Goal: Task Accomplishment & Management: Manage account settings

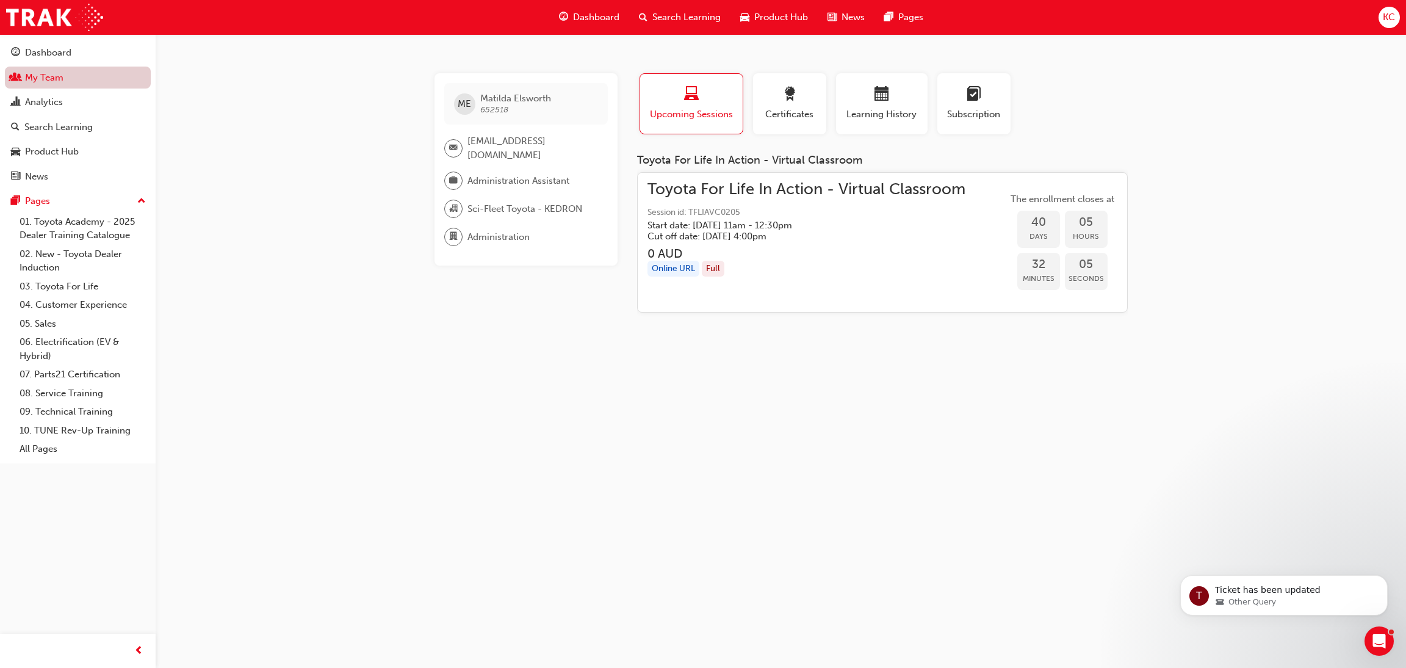
click at [52, 85] on link "My Team" at bounding box center [78, 78] width 146 height 23
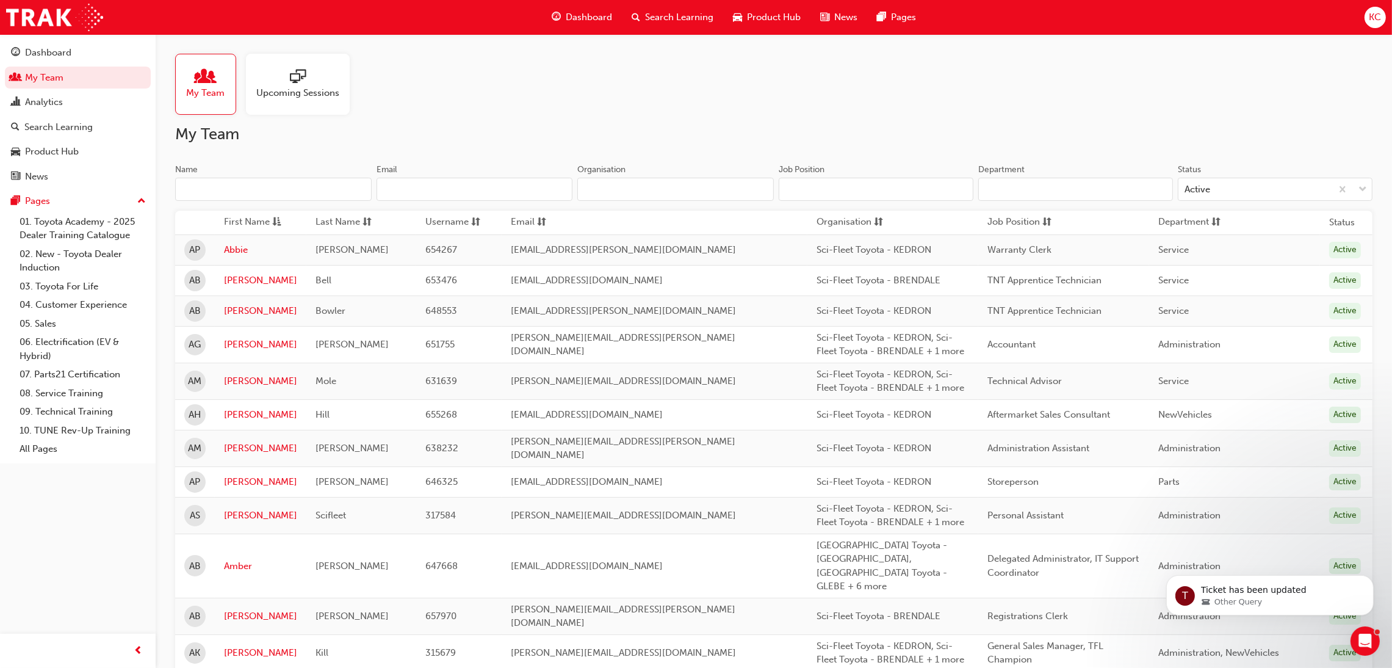
click at [318, 193] on input "Name" at bounding box center [273, 189] width 197 height 23
click at [690, 13] on span "Search Learning" at bounding box center [679, 17] width 68 height 14
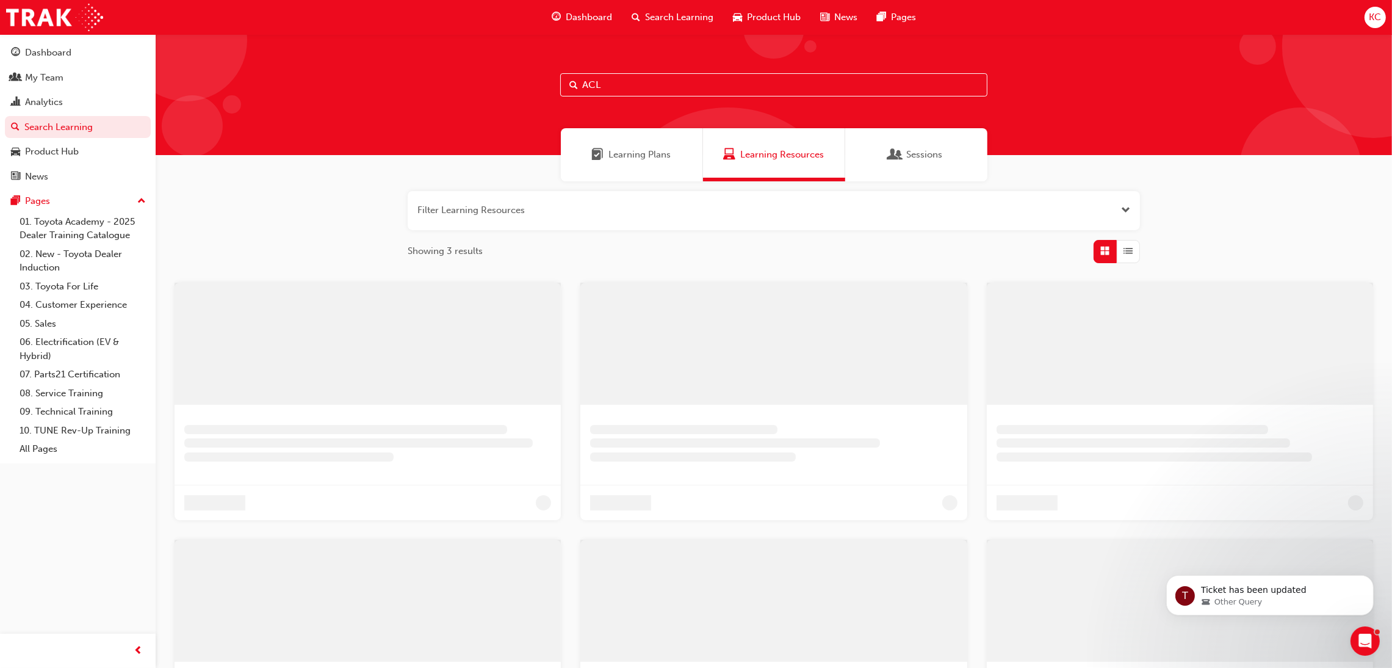
click at [635, 90] on input "ACL" at bounding box center [773, 84] width 427 height 23
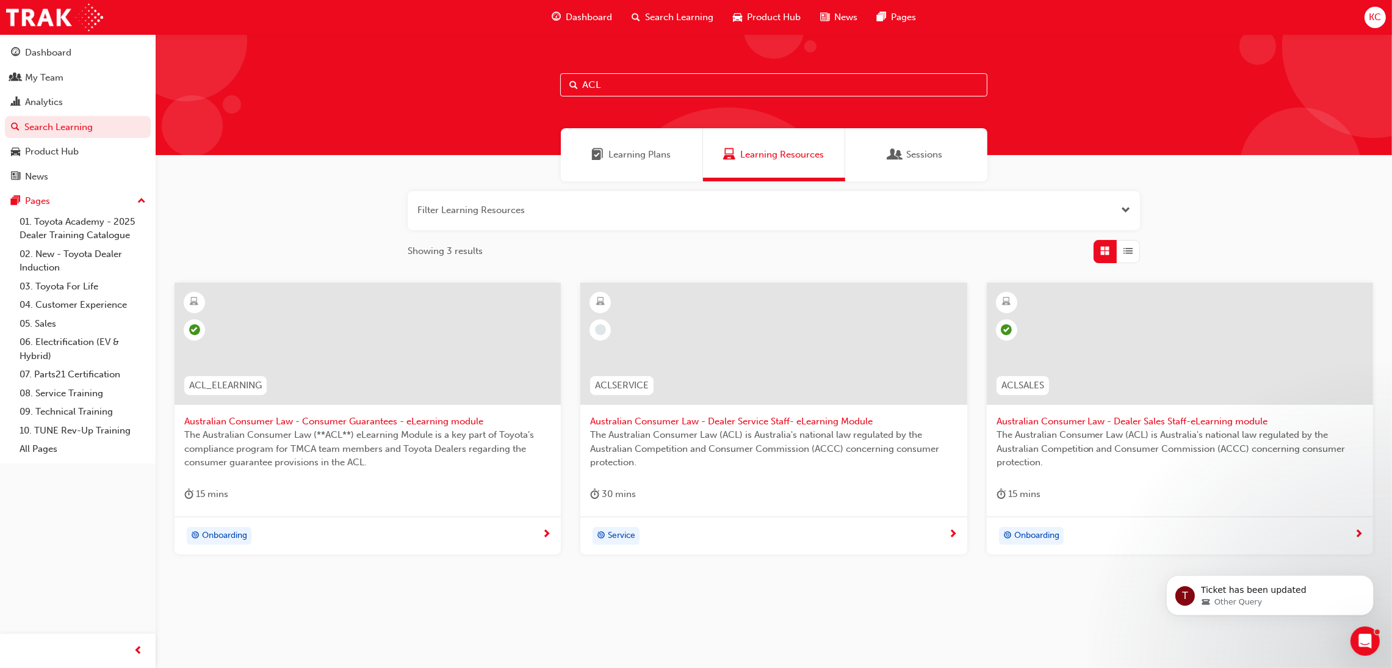
drag, startPoint x: 635, startPoint y: 90, endPoint x: 533, endPoint y: 80, distance: 102.4
click at [533, 82] on div "ACL" at bounding box center [774, 94] width 1237 height 121
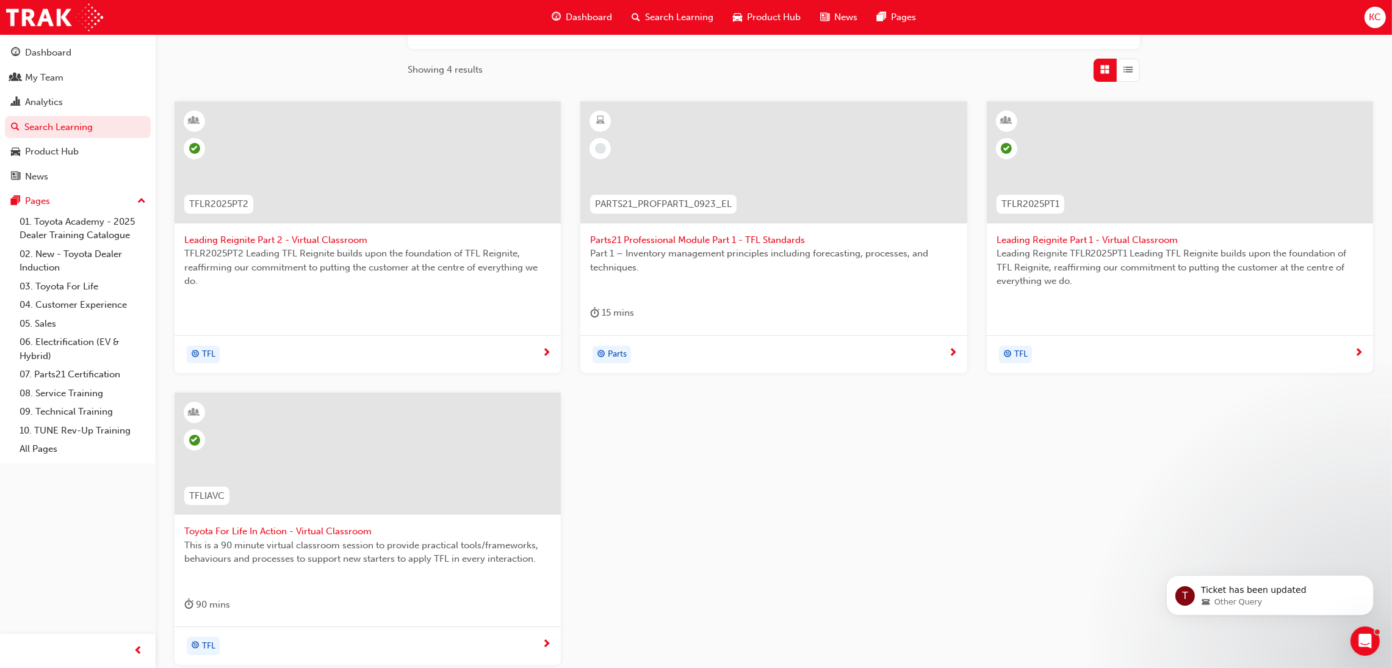
scroll to position [183, 0]
type input "TFL"
click at [303, 533] on span "Toyota For Life In Action - Virtual Classroom" at bounding box center [367, 529] width 367 height 14
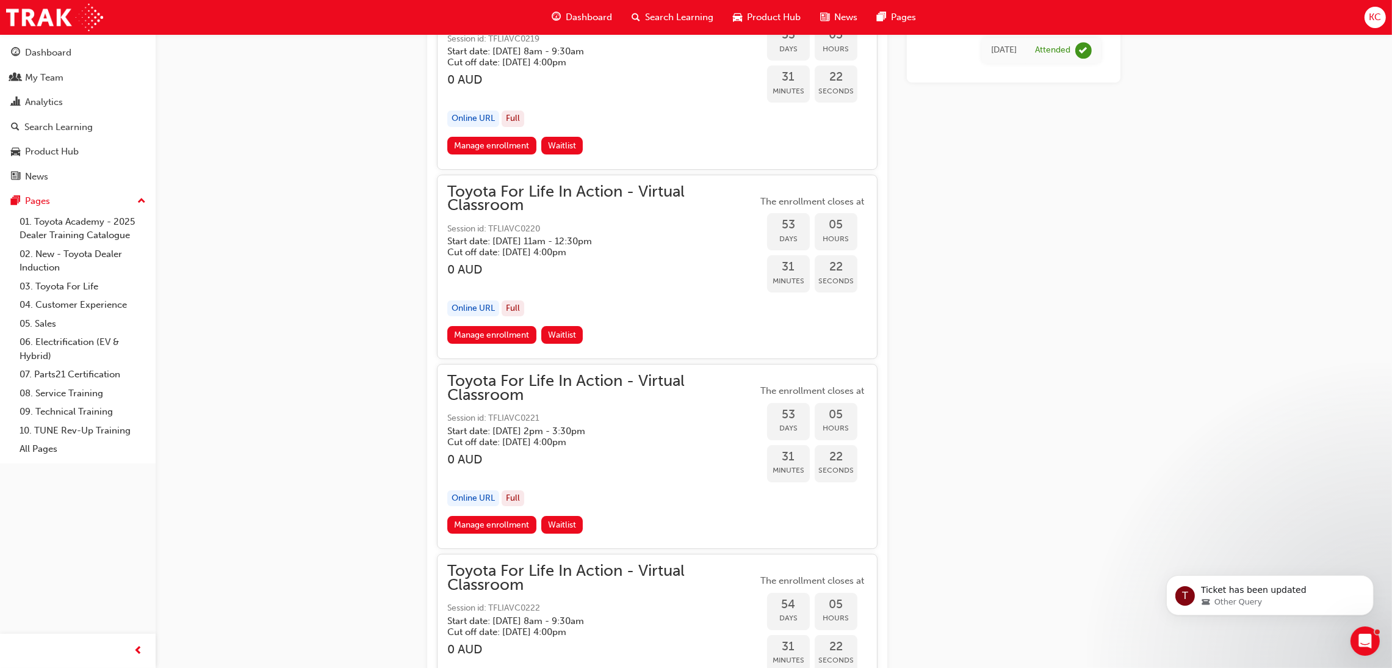
scroll to position [13031, 0]
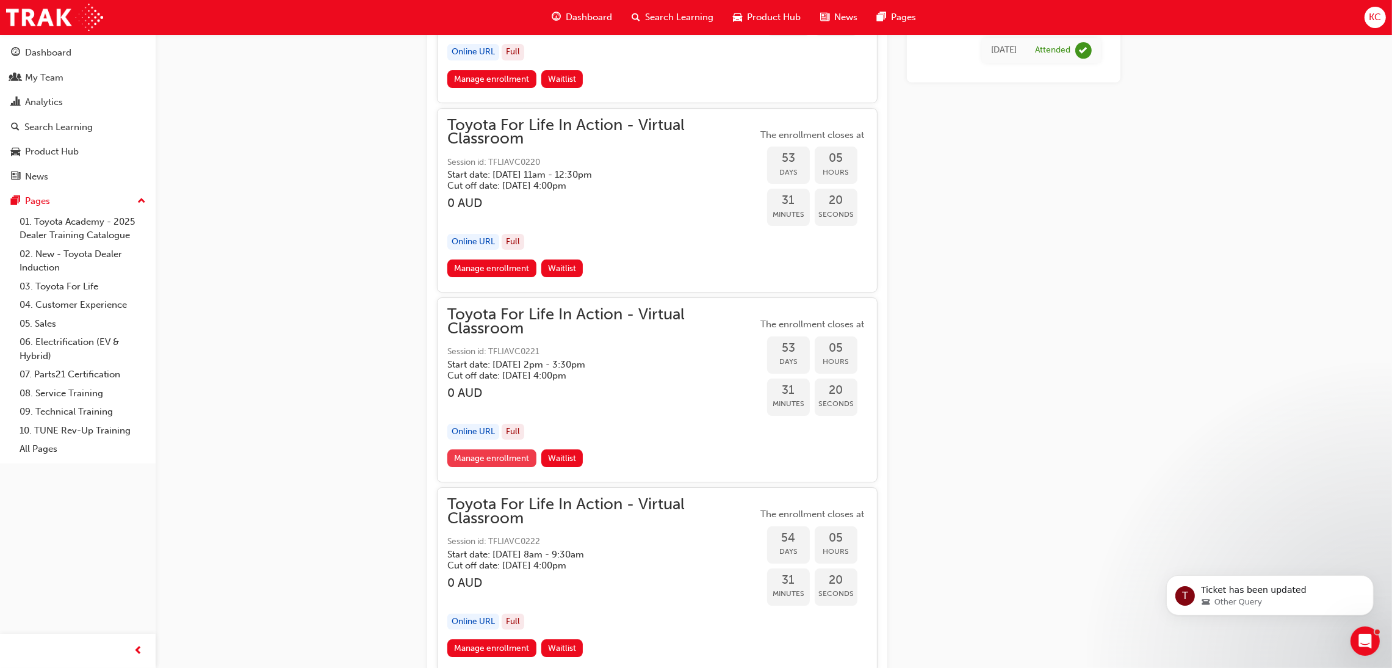
click at [507, 460] on link "Manage enrollment" at bounding box center [491, 458] width 89 height 18
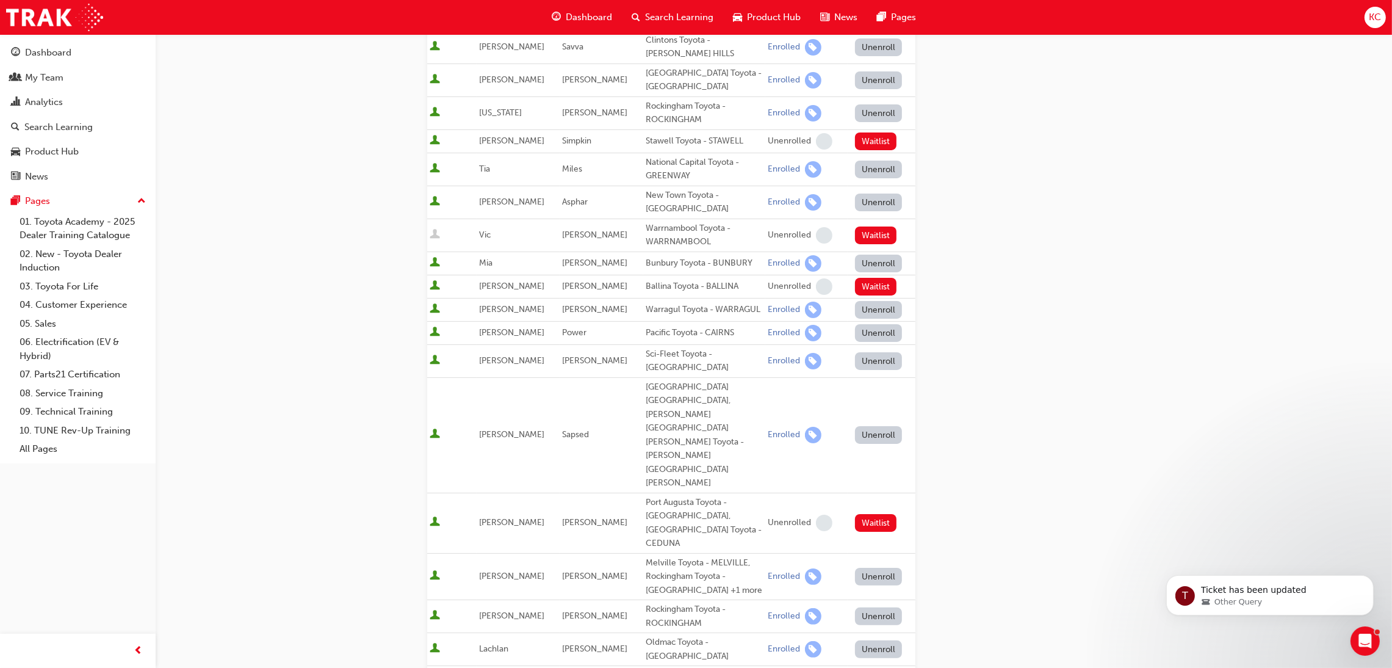
scroll to position [320, 0]
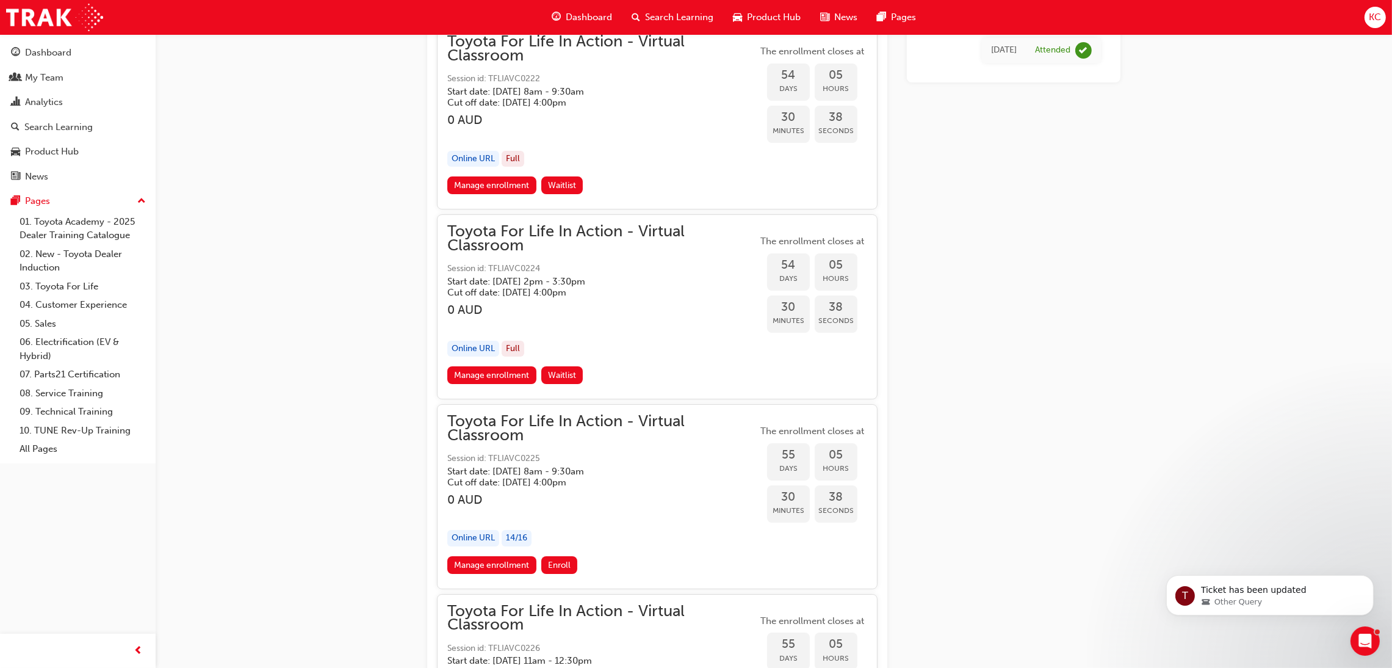
scroll to position [13532, 0]
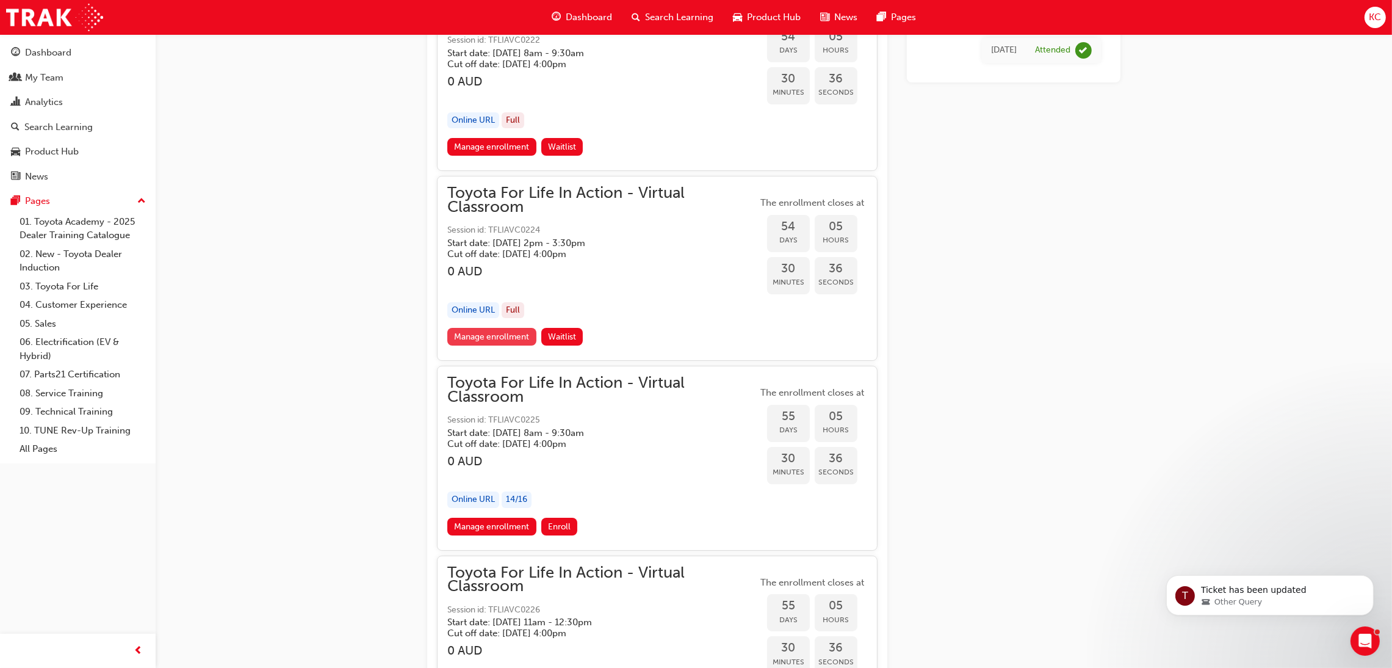
click at [505, 334] on link "Manage enrollment" at bounding box center [491, 337] width 89 height 18
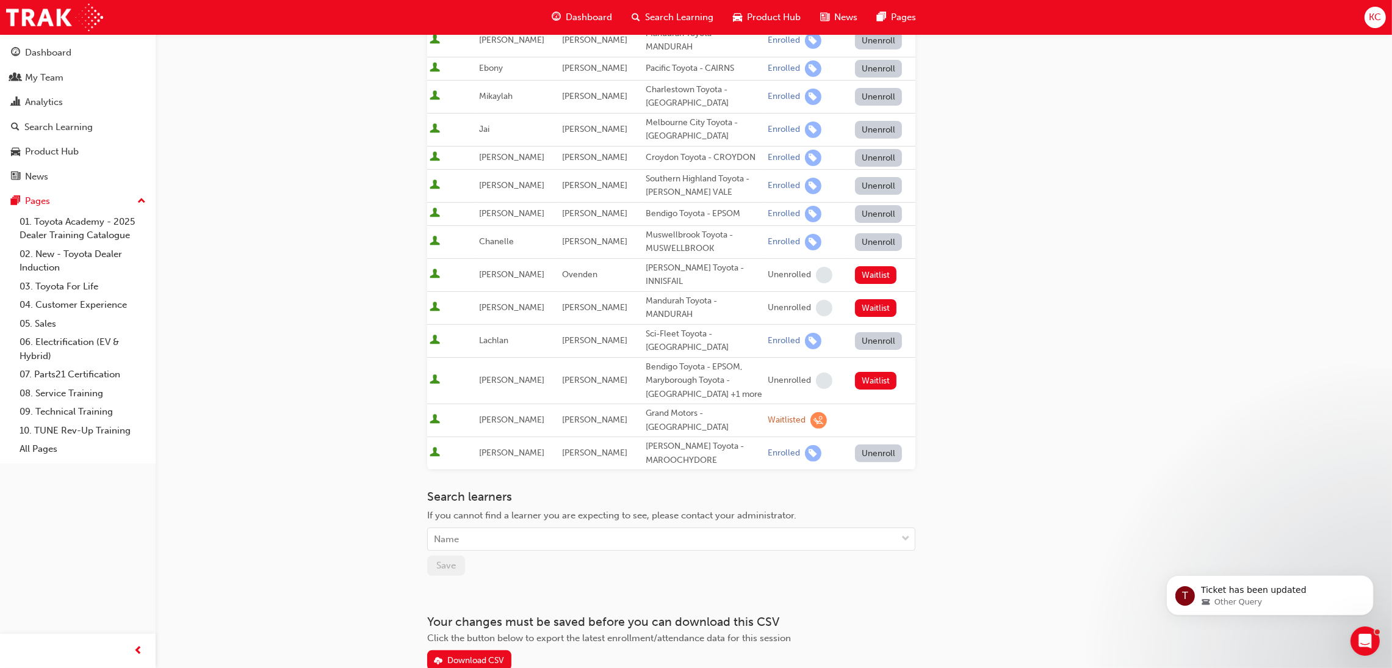
scroll to position [492, 0]
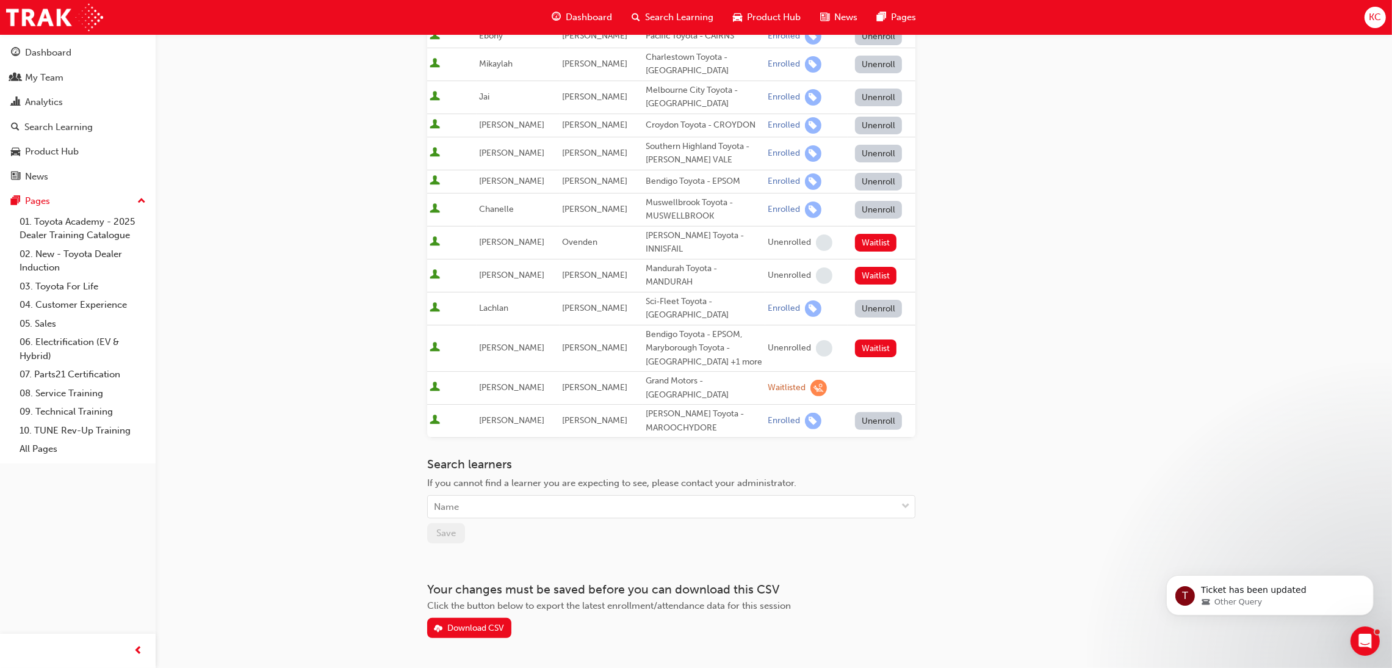
click at [871, 300] on button "Unenroll" at bounding box center [879, 309] width 48 height 18
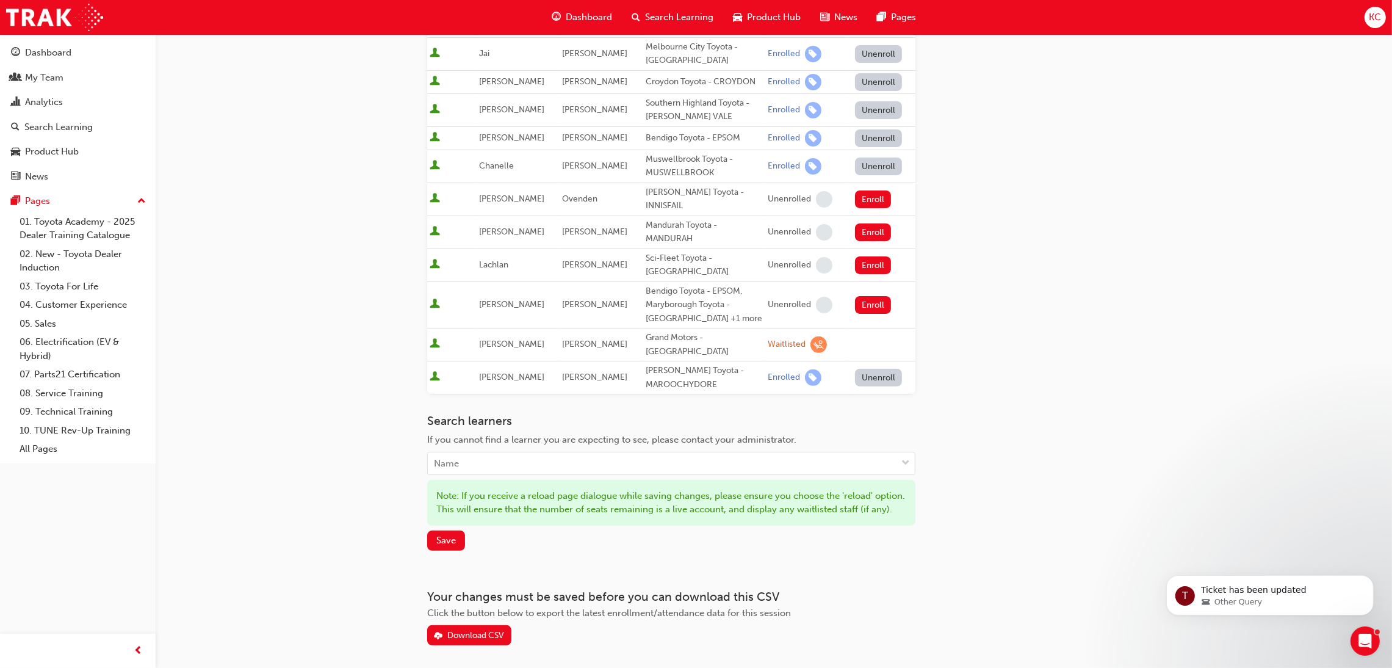
scroll to position [556, 0]
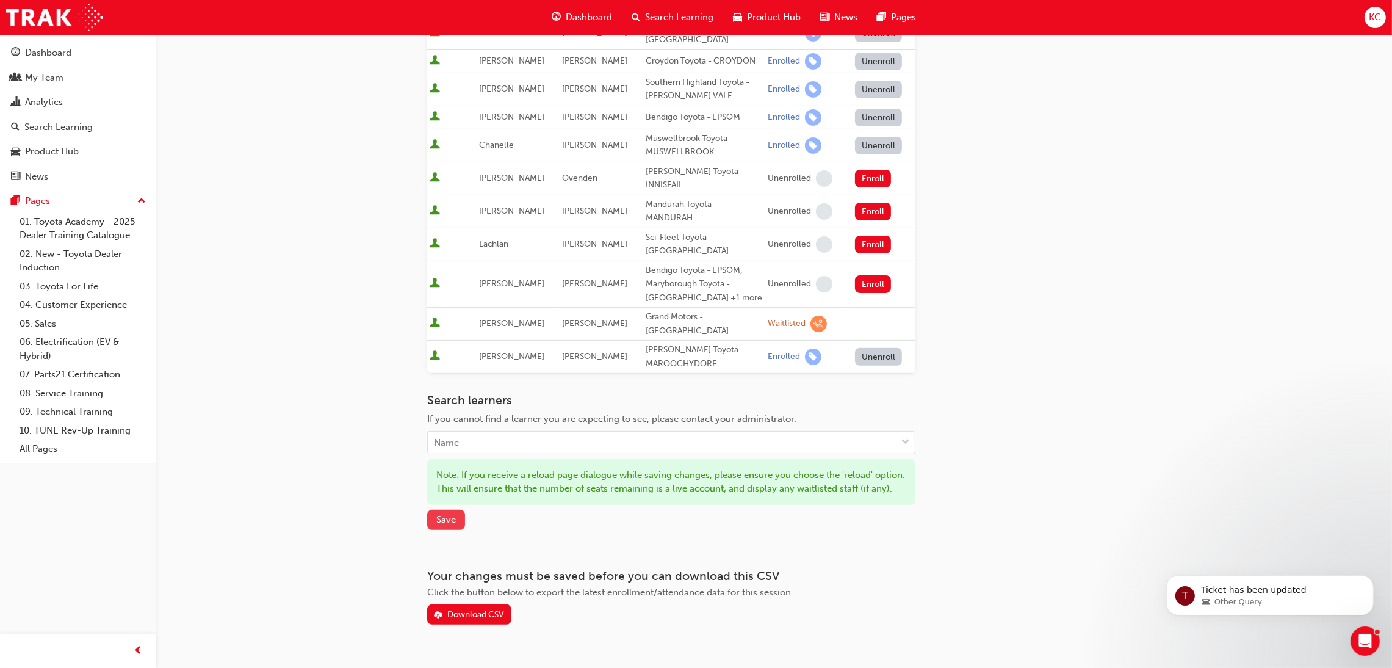
click at [452, 514] on span "Save" at bounding box center [446, 519] width 20 height 11
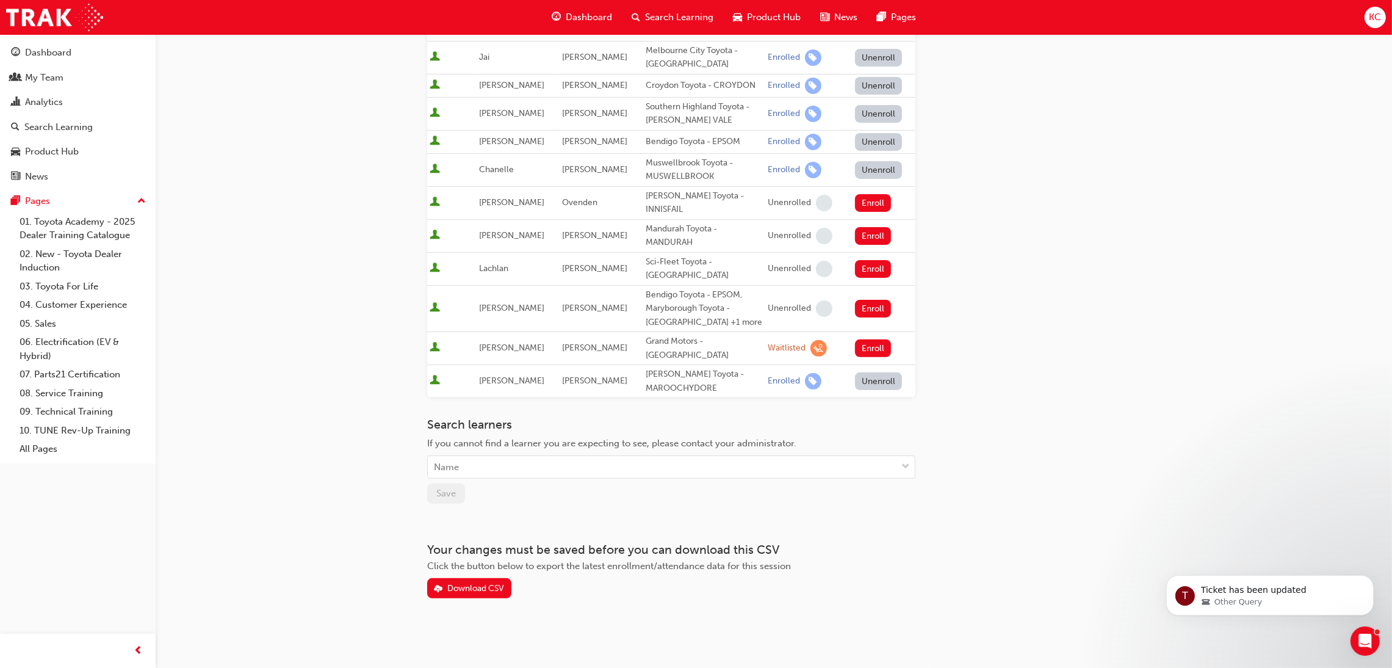
scroll to position [493, 0]
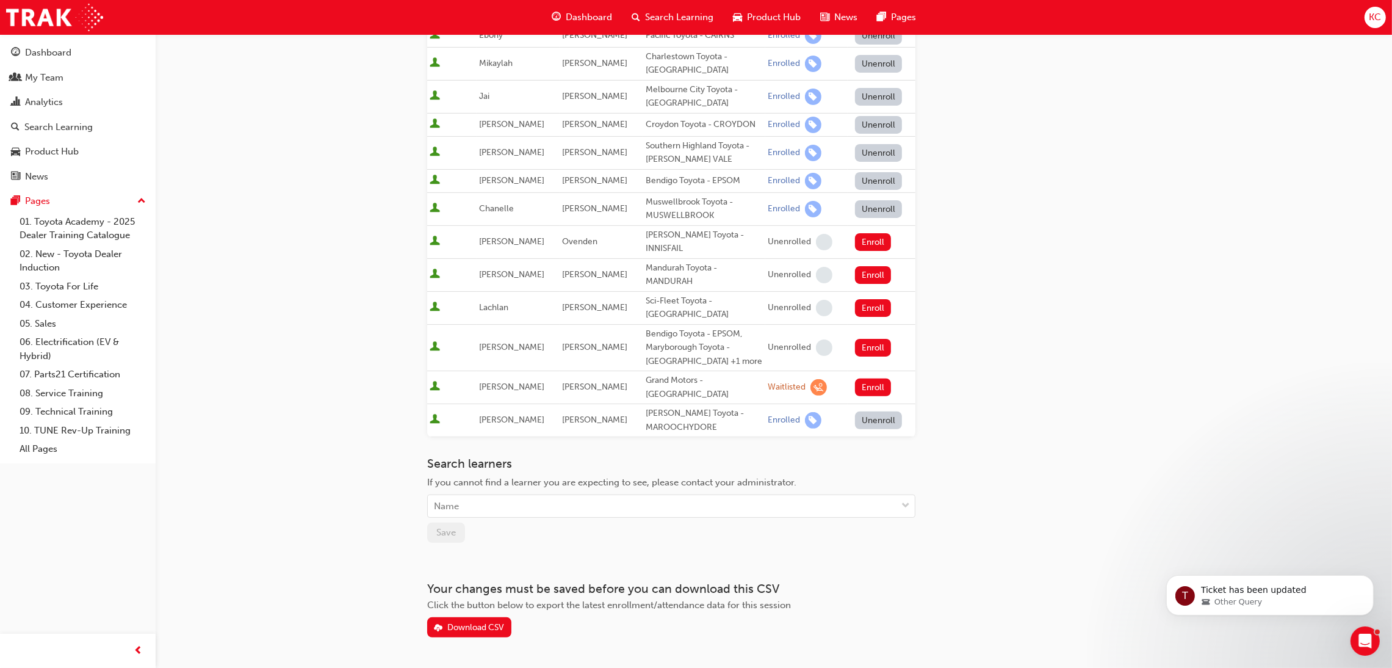
drag, startPoint x: 1061, startPoint y: 154, endPoint x: 797, endPoint y: 130, distance: 265.4
click at [1061, 154] on div "Go to session detail page Manage enrollment for Toyota For Life In Action - Vir…" at bounding box center [773, 90] width 693 height 1096
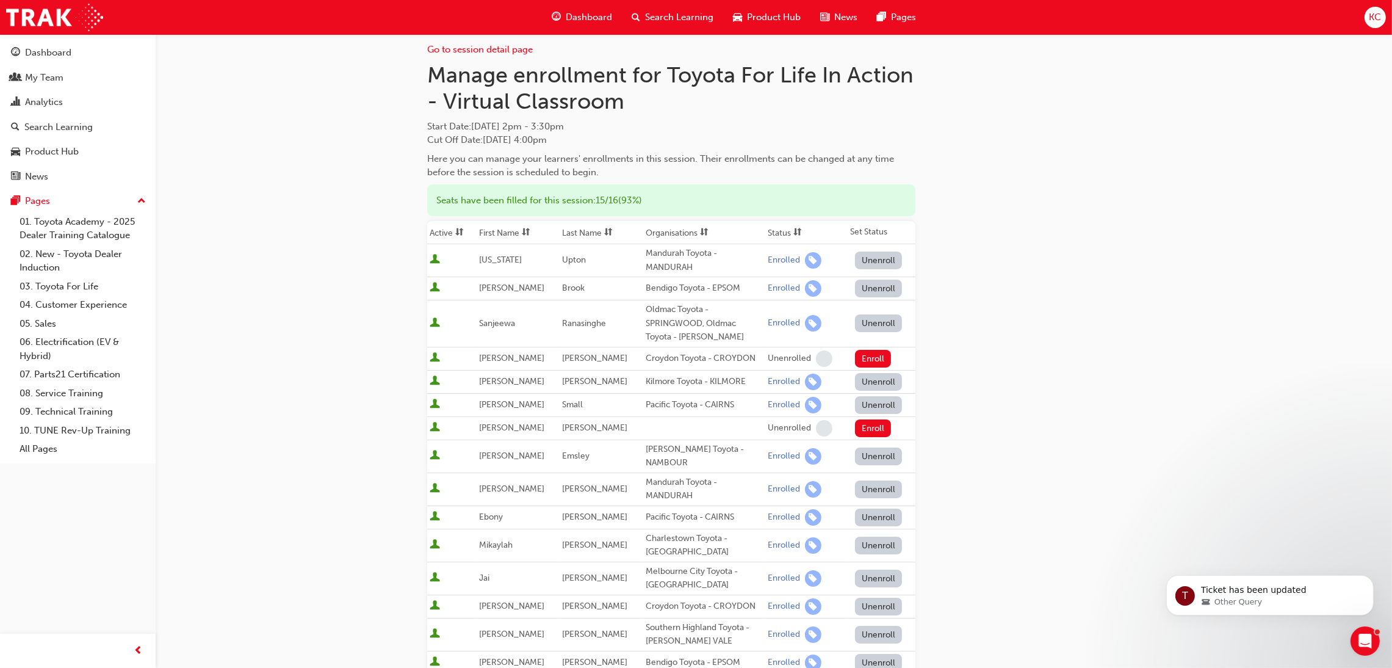
scroll to position [0, 0]
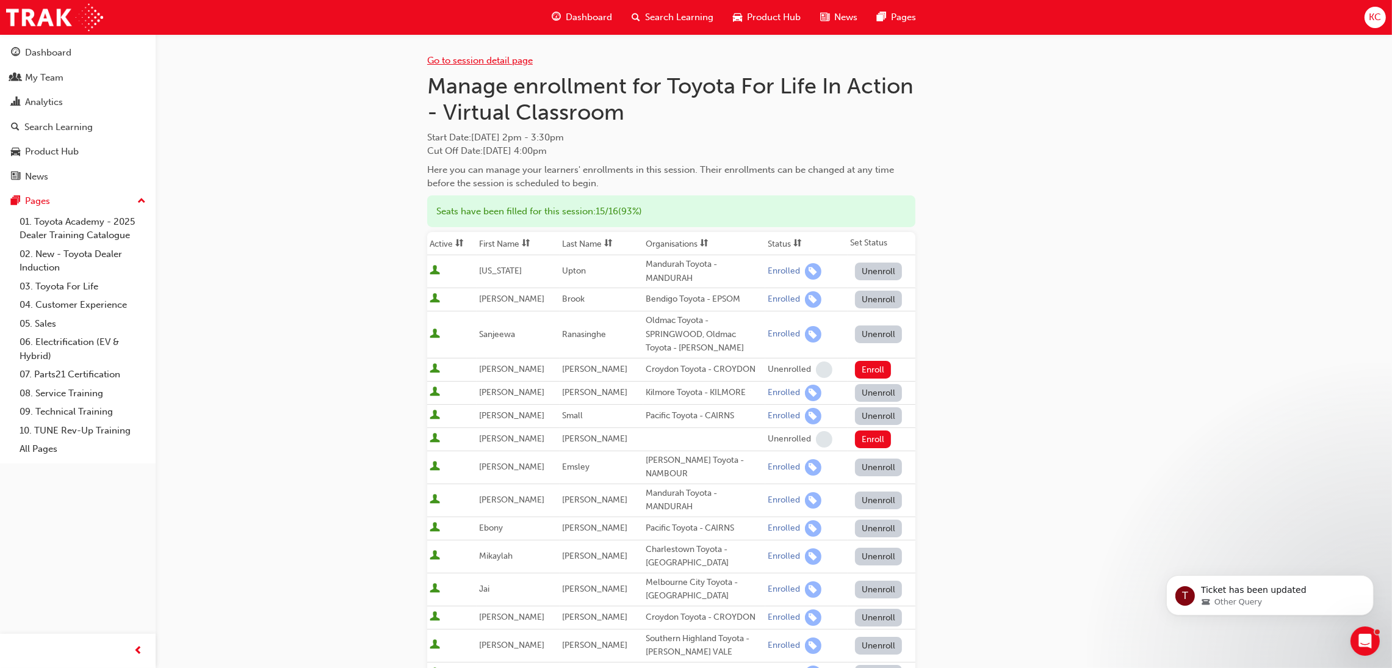
click at [496, 62] on link "Go to session detail page" at bounding box center [480, 60] width 106 height 11
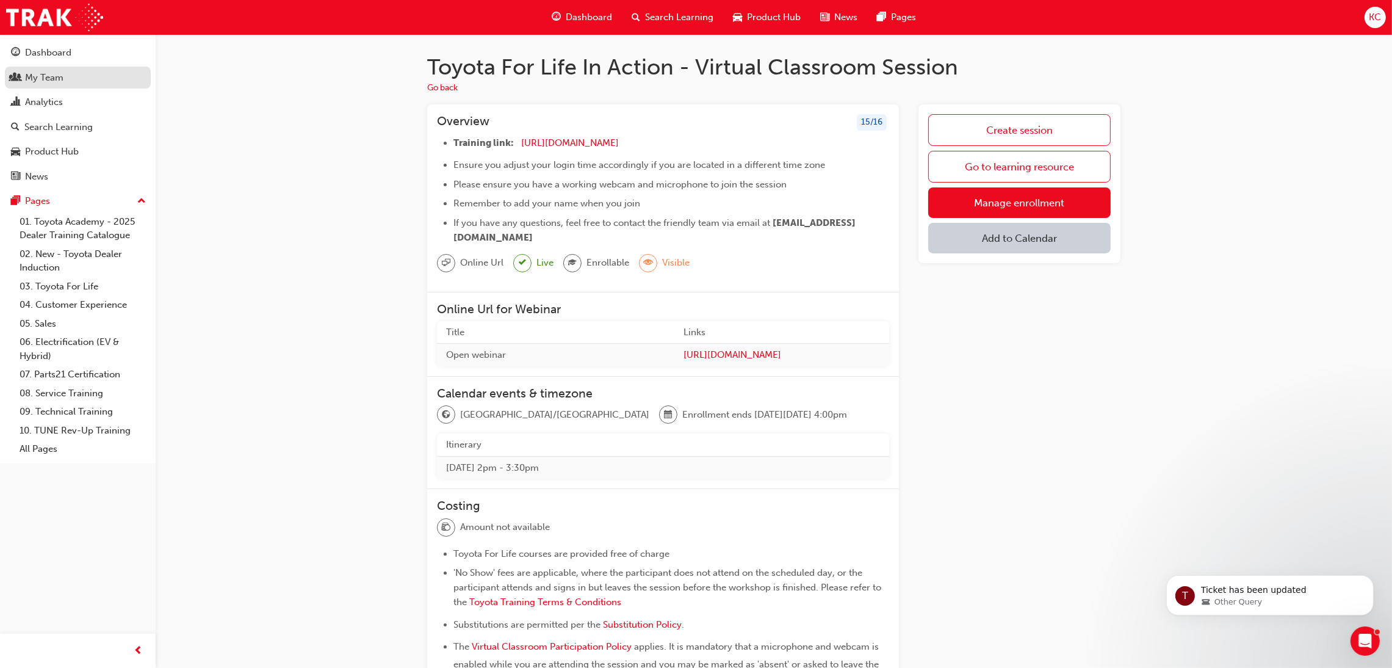
click at [46, 81] on div "My Team" at bounding box center [44, 78] width 38 height 14
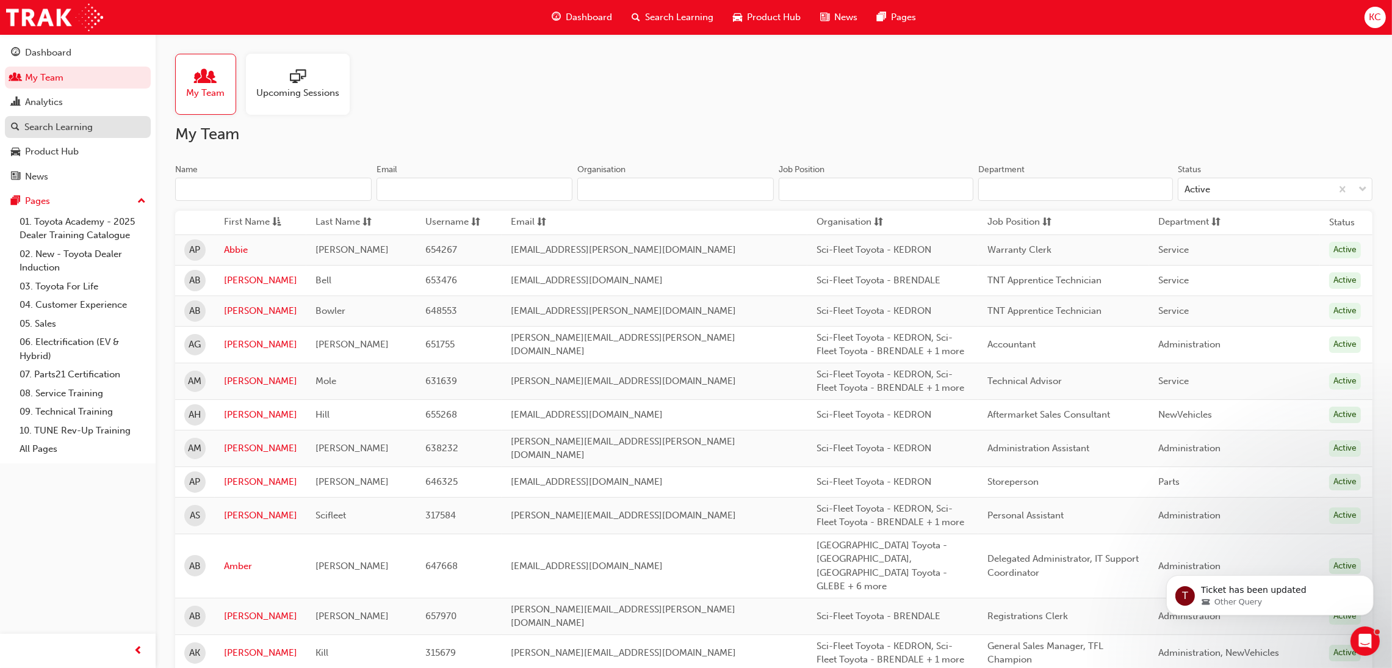
click at [52, 128] on div "Search Learning" at bounding box center [58, 127] width 68 height 14
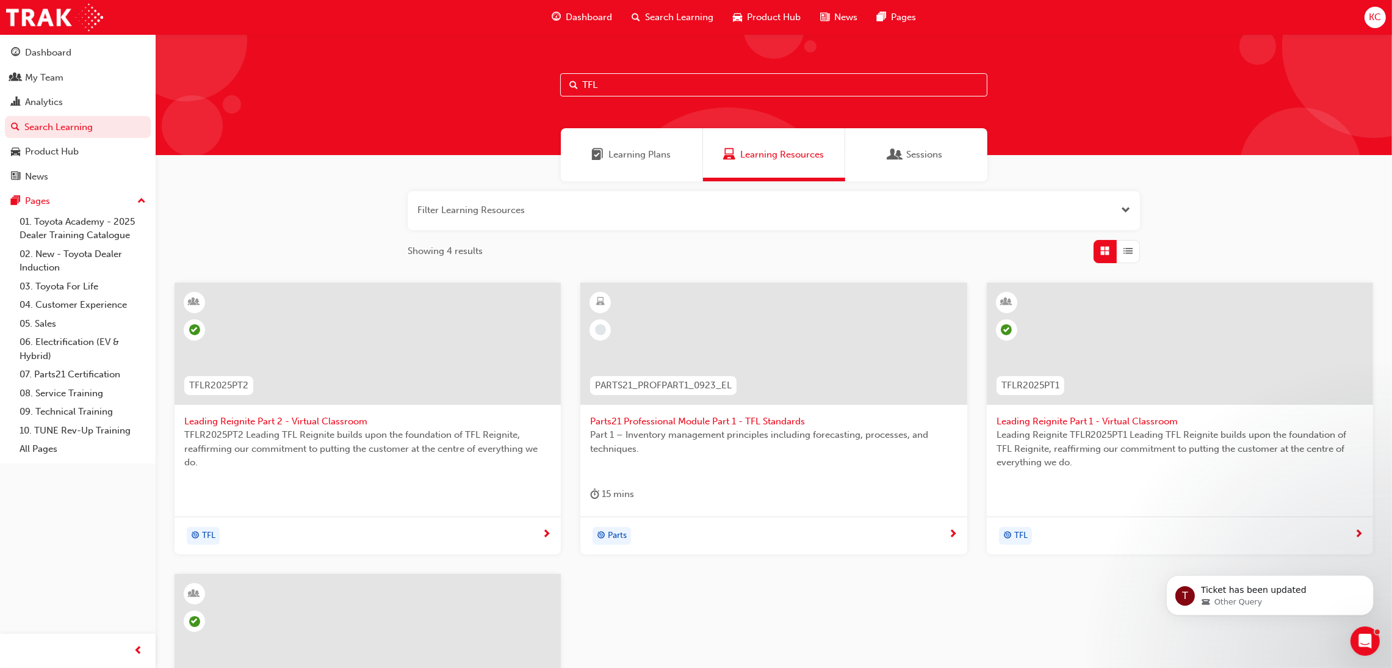
scroll to position [295, 0]
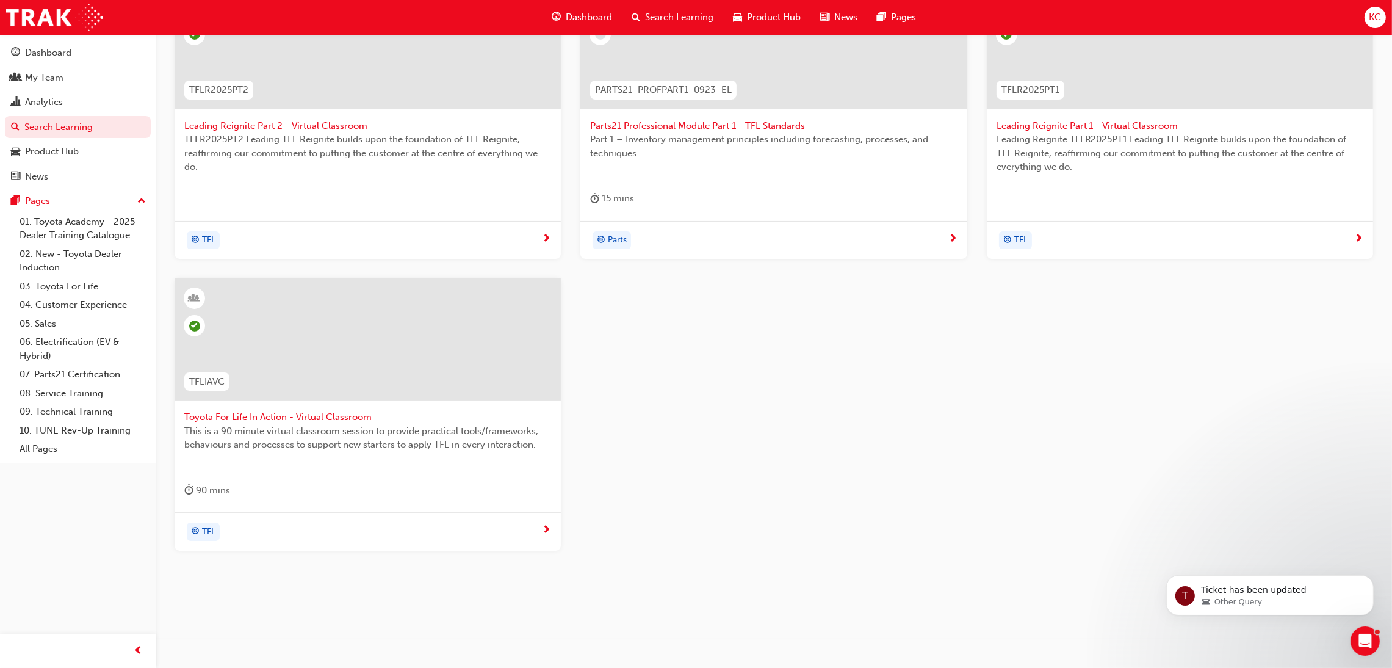
click at [324, 417] on span "Toyota For Life In Action - Virtual Classroom" at bounding box center [367, 417] width 367 height 14
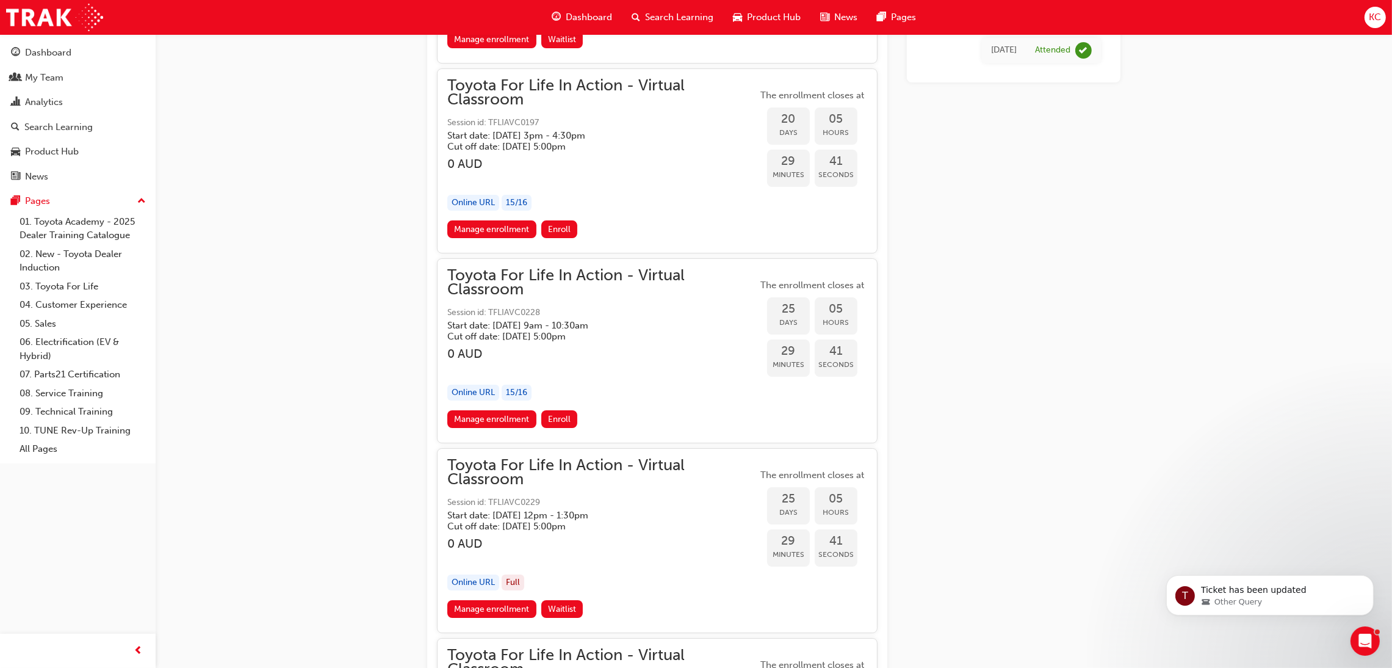
scroll to position [6461, 0]
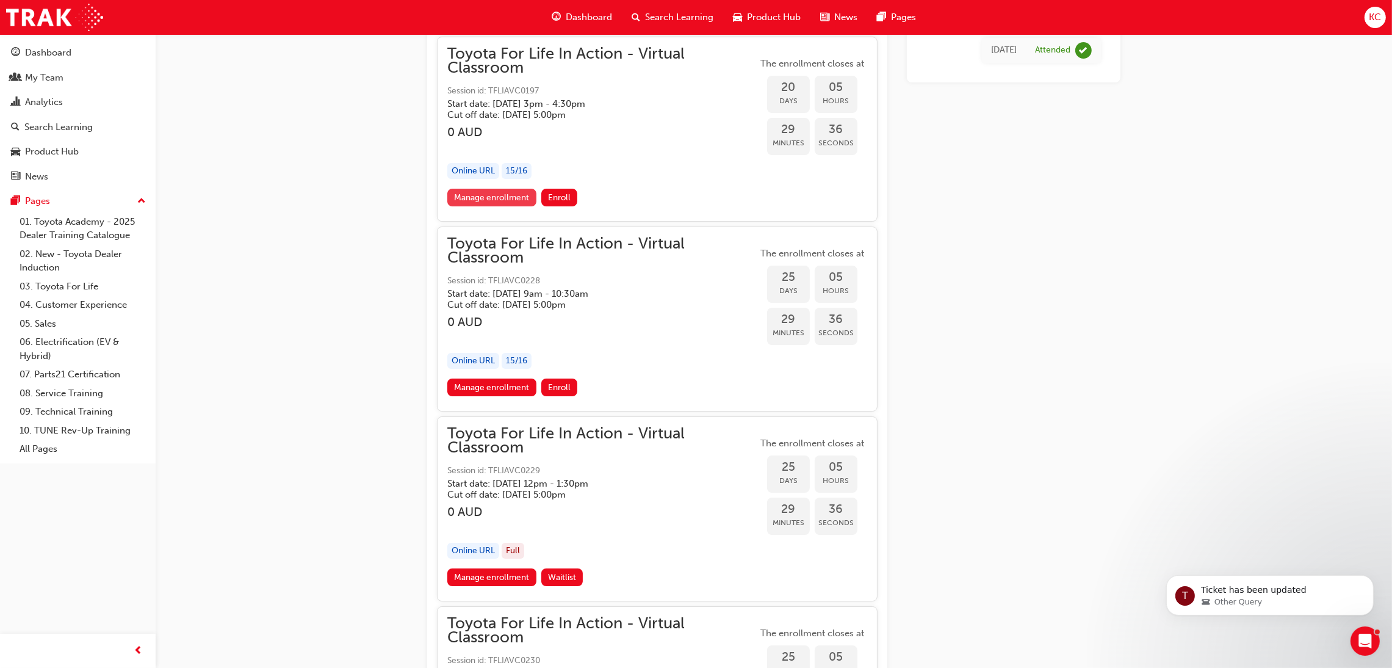
click at [511, 197] on link "Manage enrollment" at bounding box center [491, 198] width 89 height 18
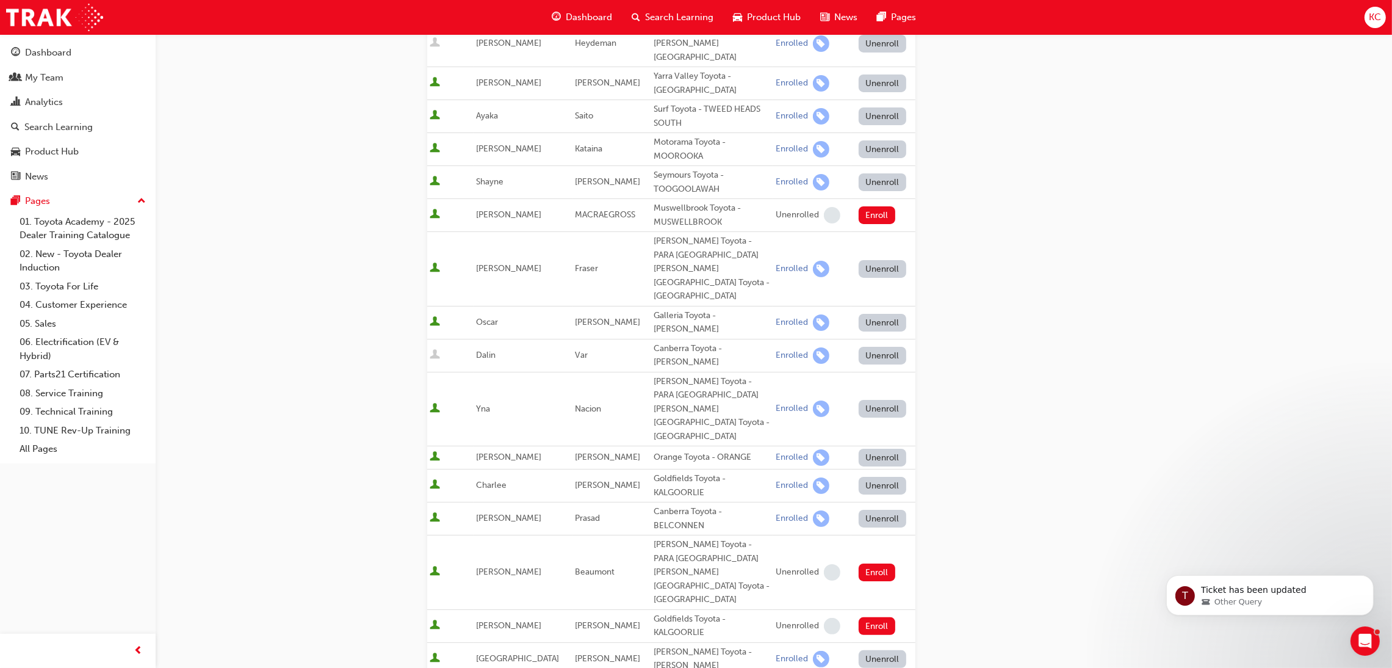
scroll to position [510, 0]
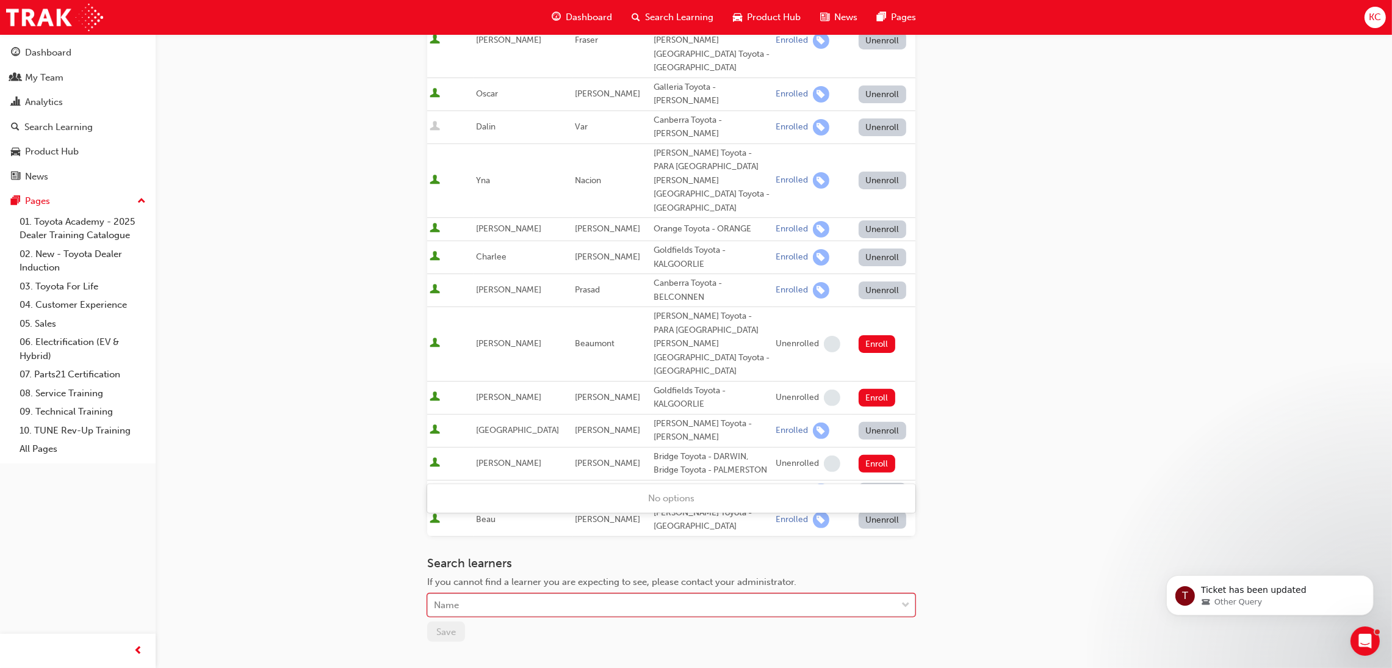
click at [569, 594] on div "Name" at bounding box center [662, 604] width 469 height 21
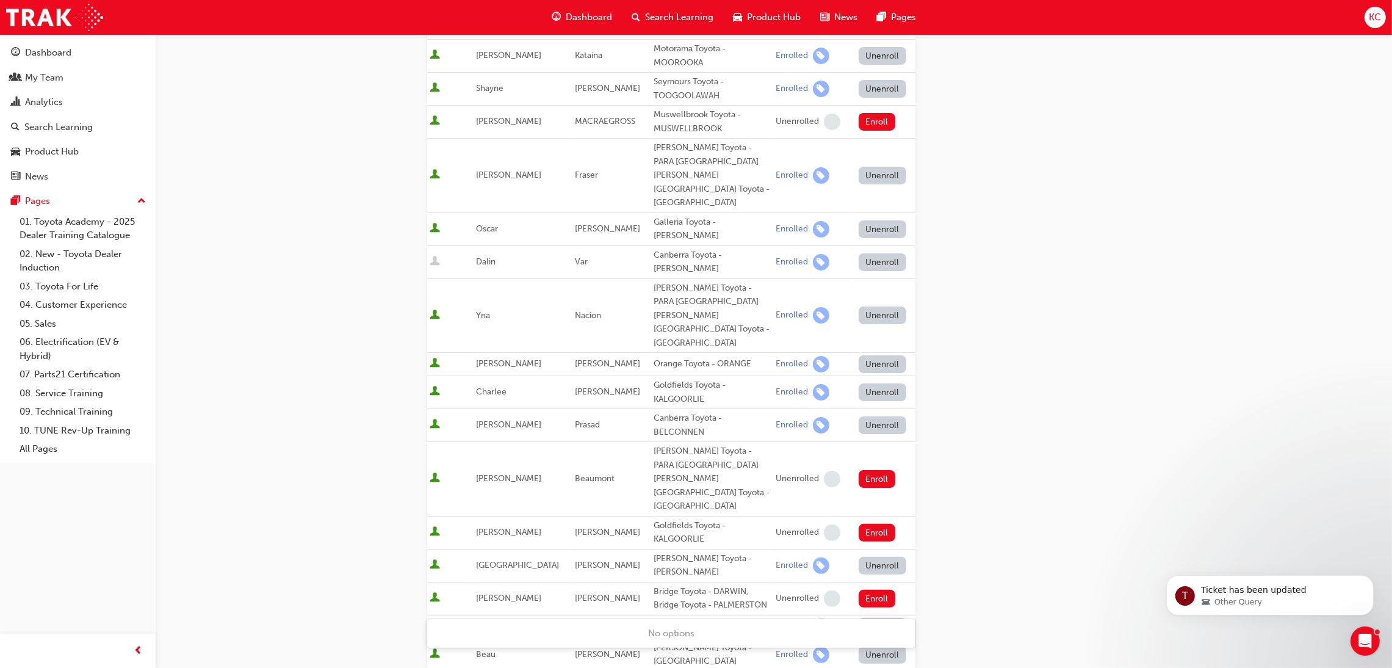
scroll to position [418, 0]
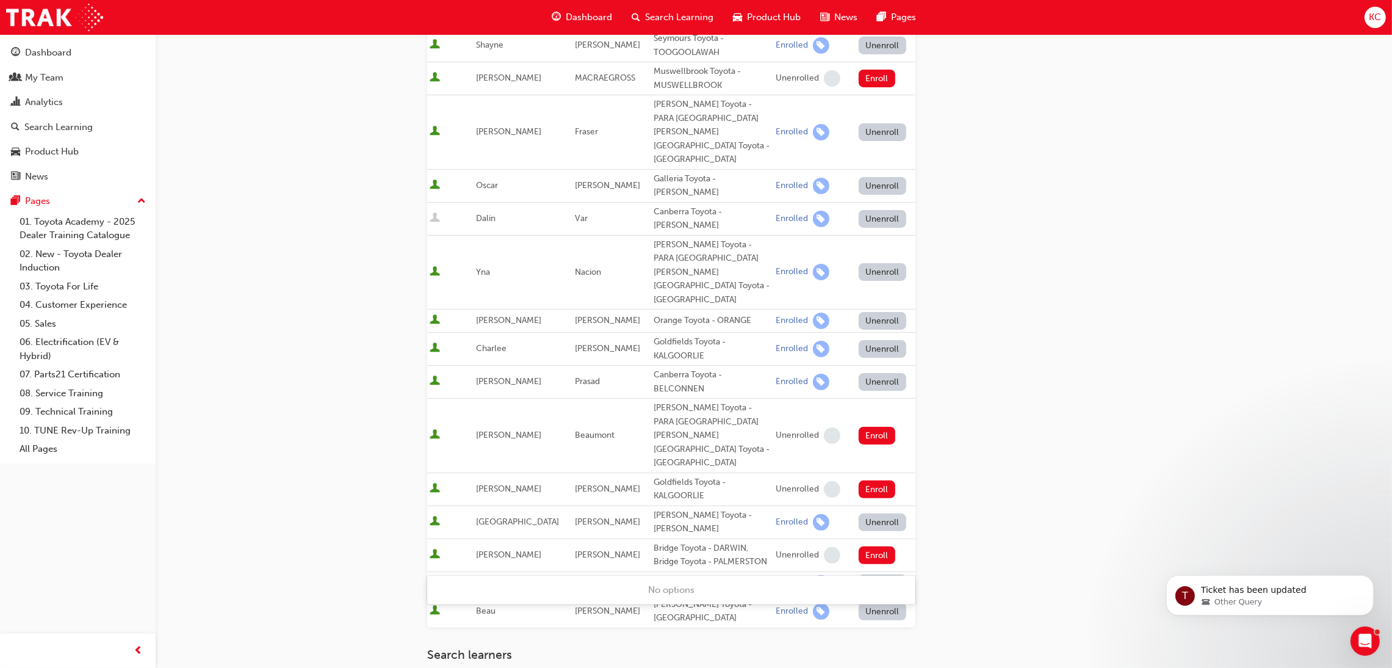
type input "R"
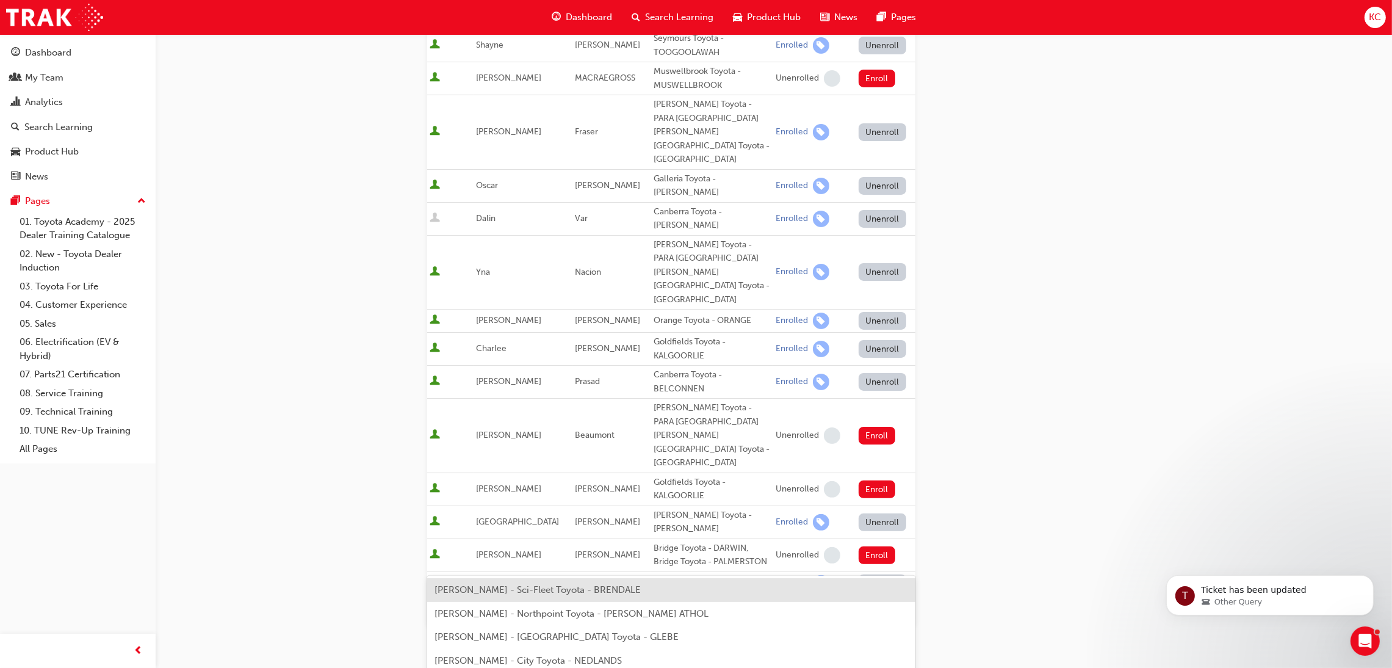
type input "[PERSON_NAME]"
click at [558, 590] on span "[PERSON_NAME] - Sci-Fleet Toyota - [GEOGRAPHIC_DATA]" at bounding box center [561, 589] width 252 height 11
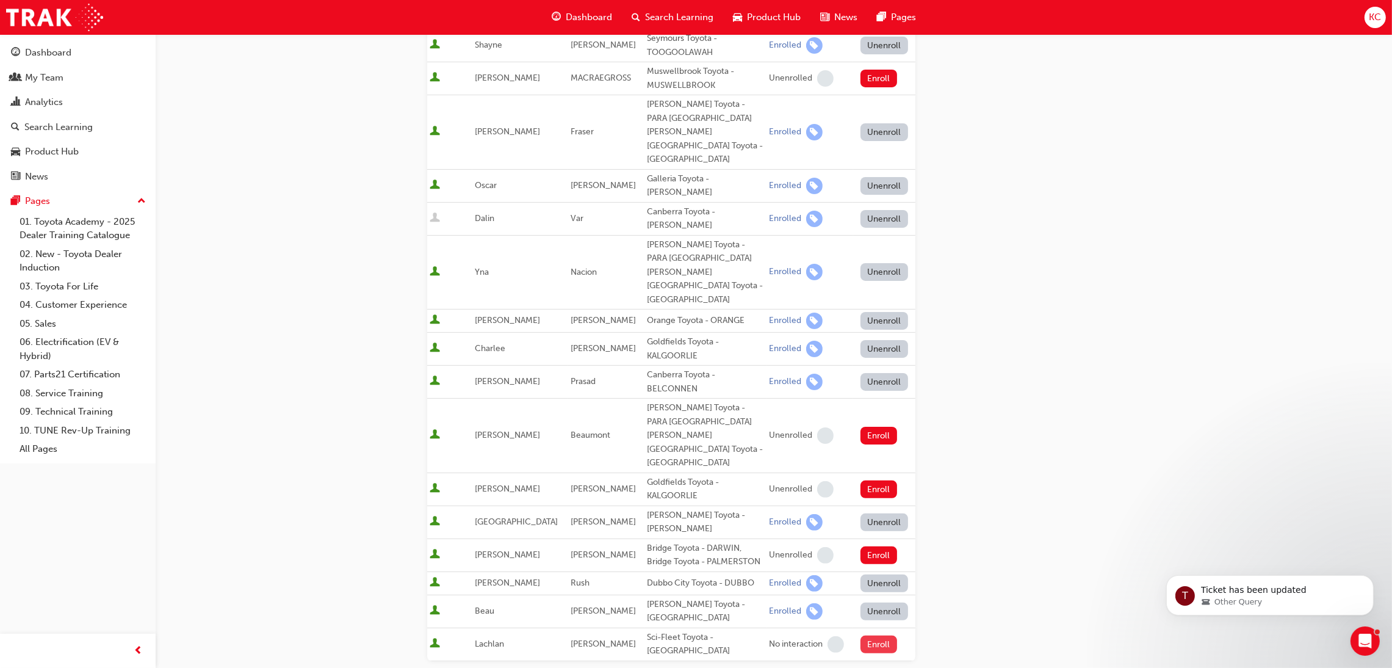
click at [876, 635] on button "Enroll" at bounding box center [879, 644] width 37 height 18
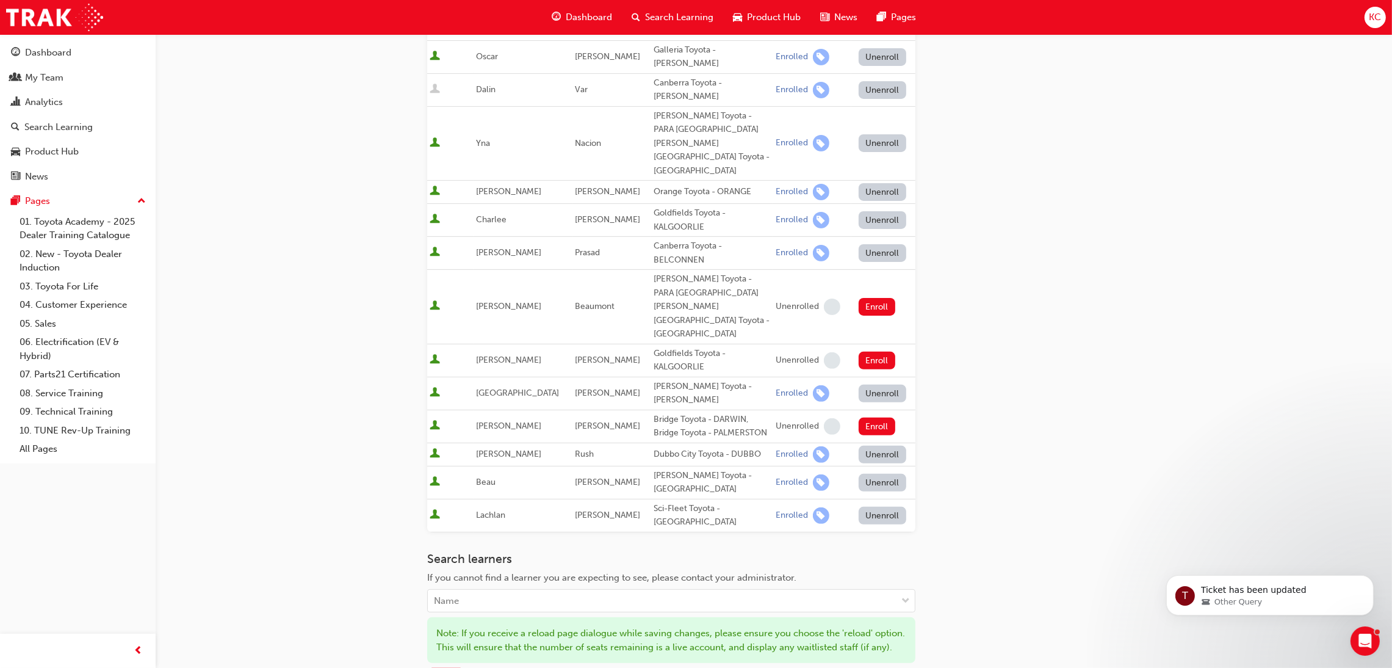
scroll to position [596, 0]
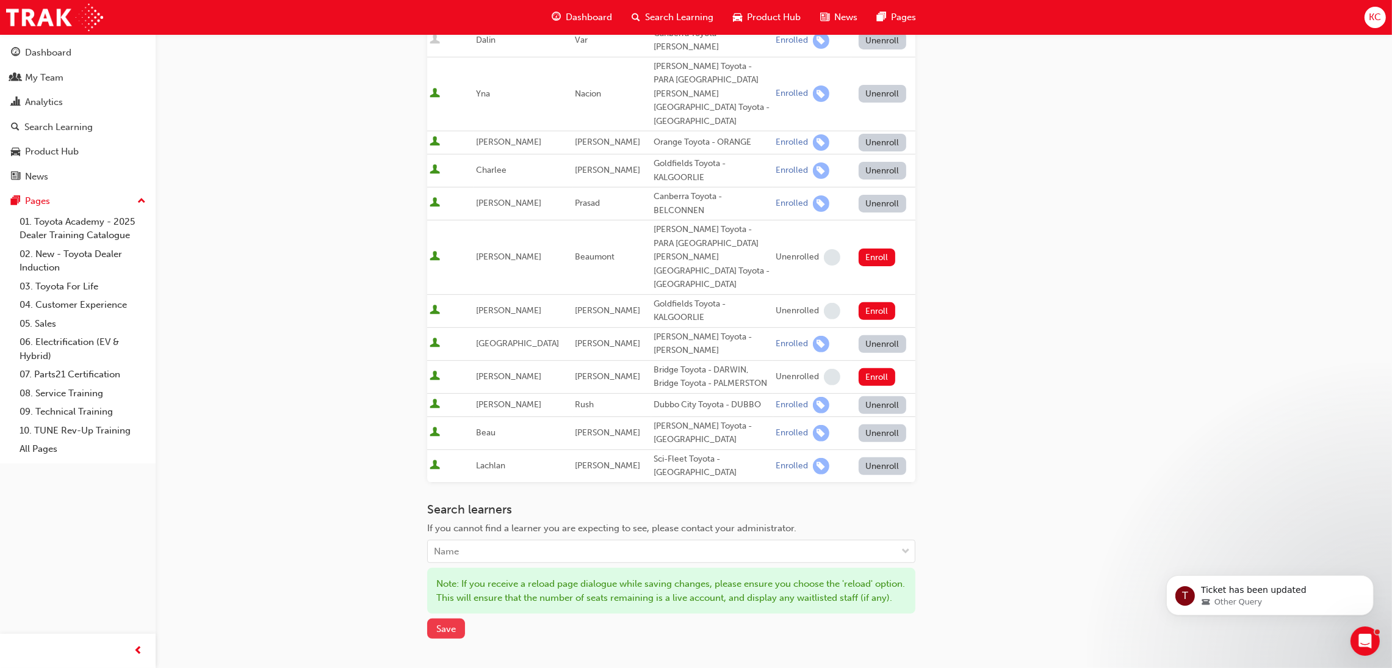
click at [449, 623] on span "Save" at bounding box center [446, 628] width 20 height 11
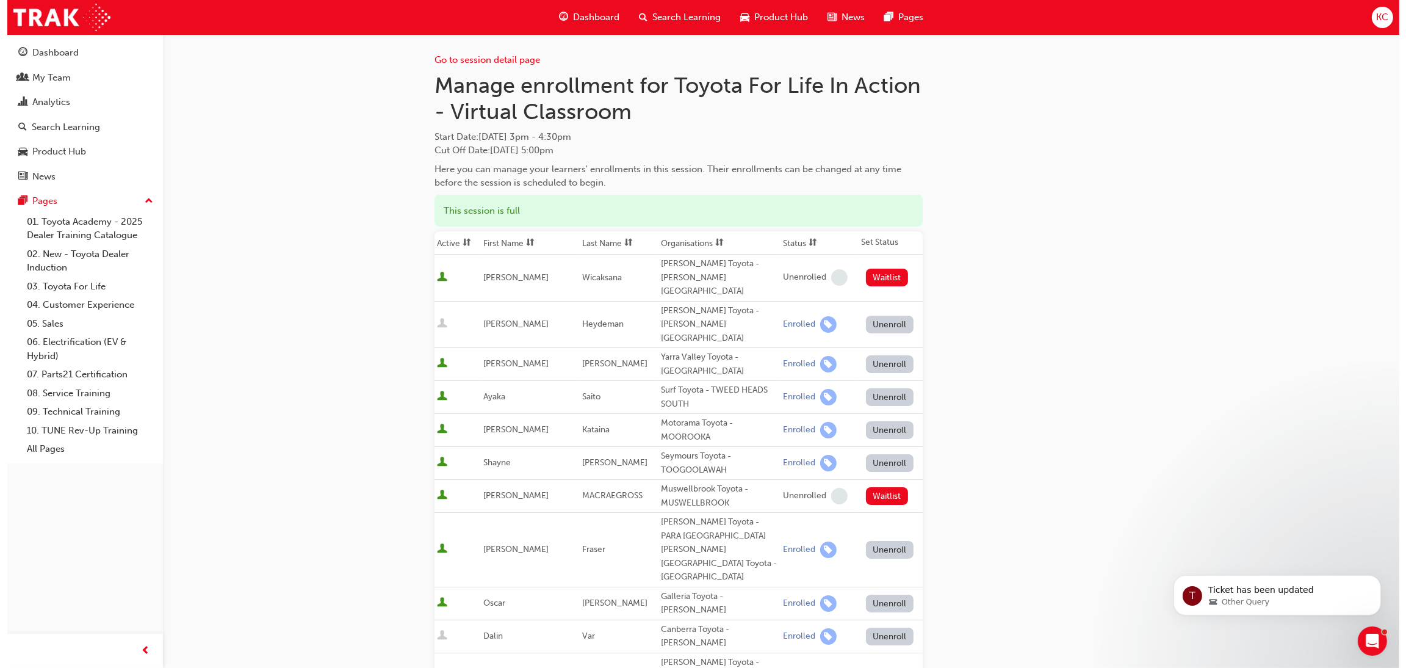
scroll to position [0, 0]
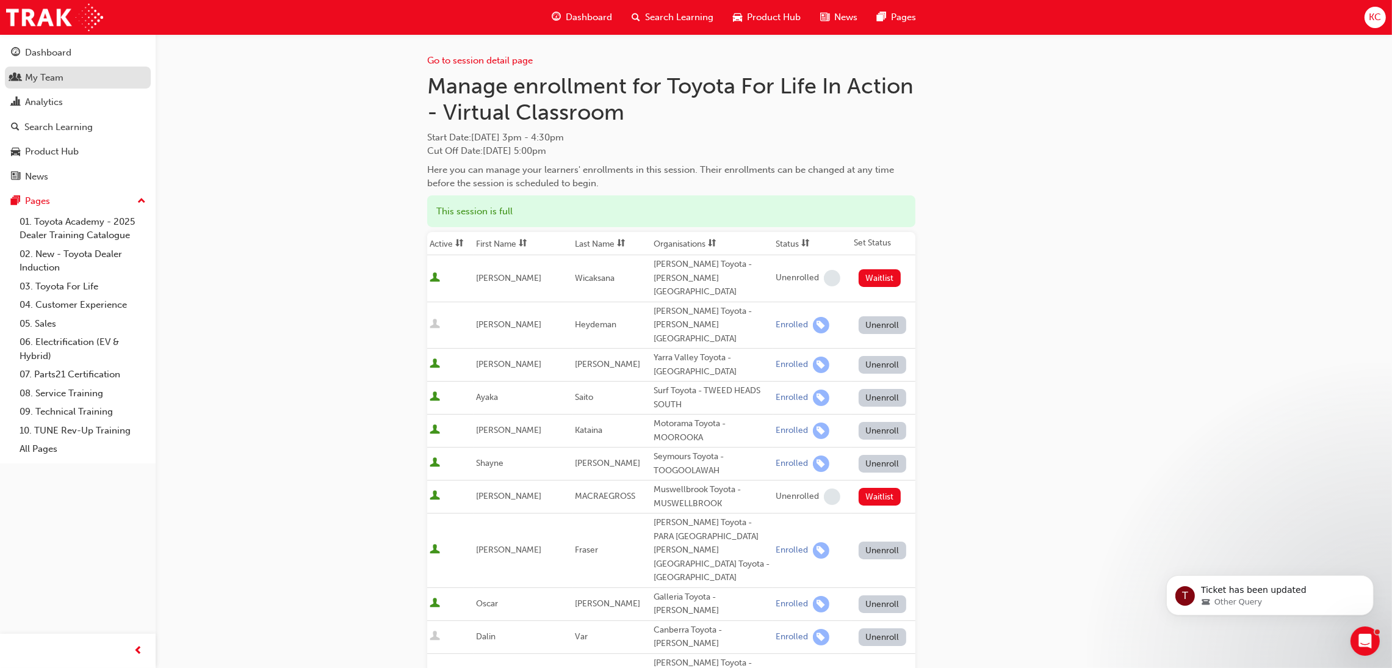
click at [46, 75] on div "My Team" at bounding box center [44, 78] width 38 height 14
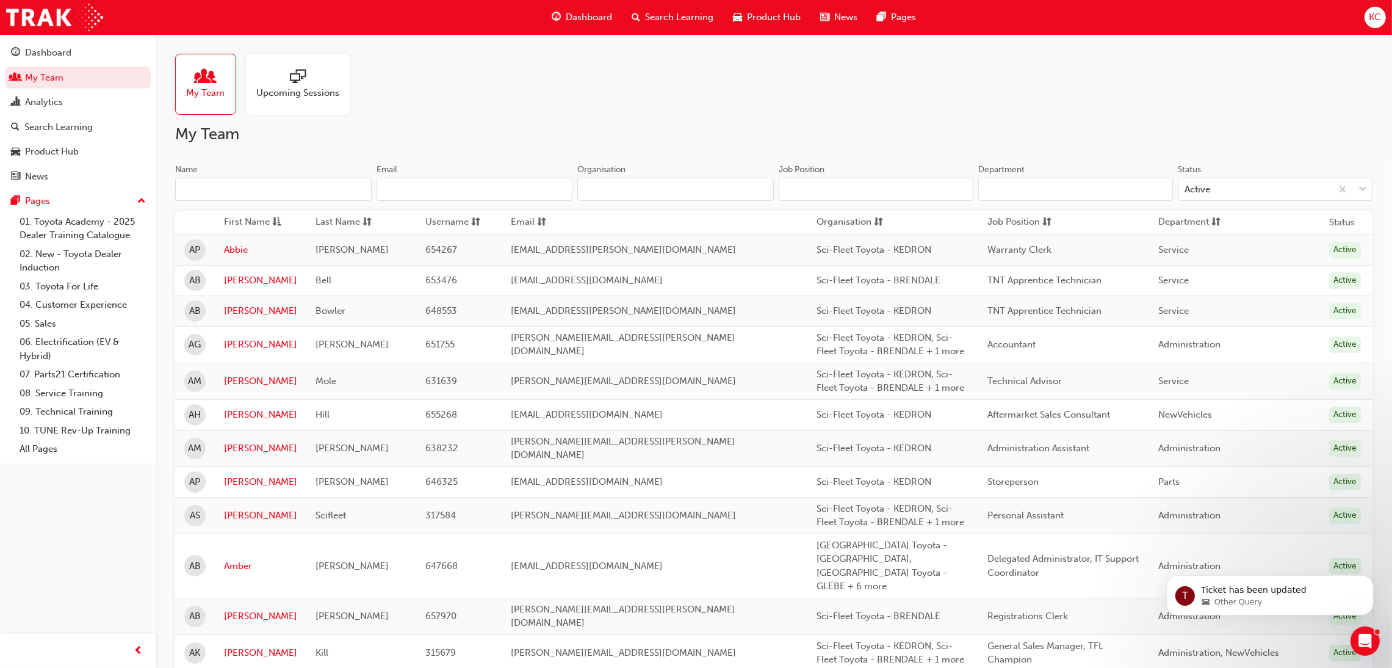
click at [287, 192] on input "Name" at bounding box center [273, 189] width 197 height 23
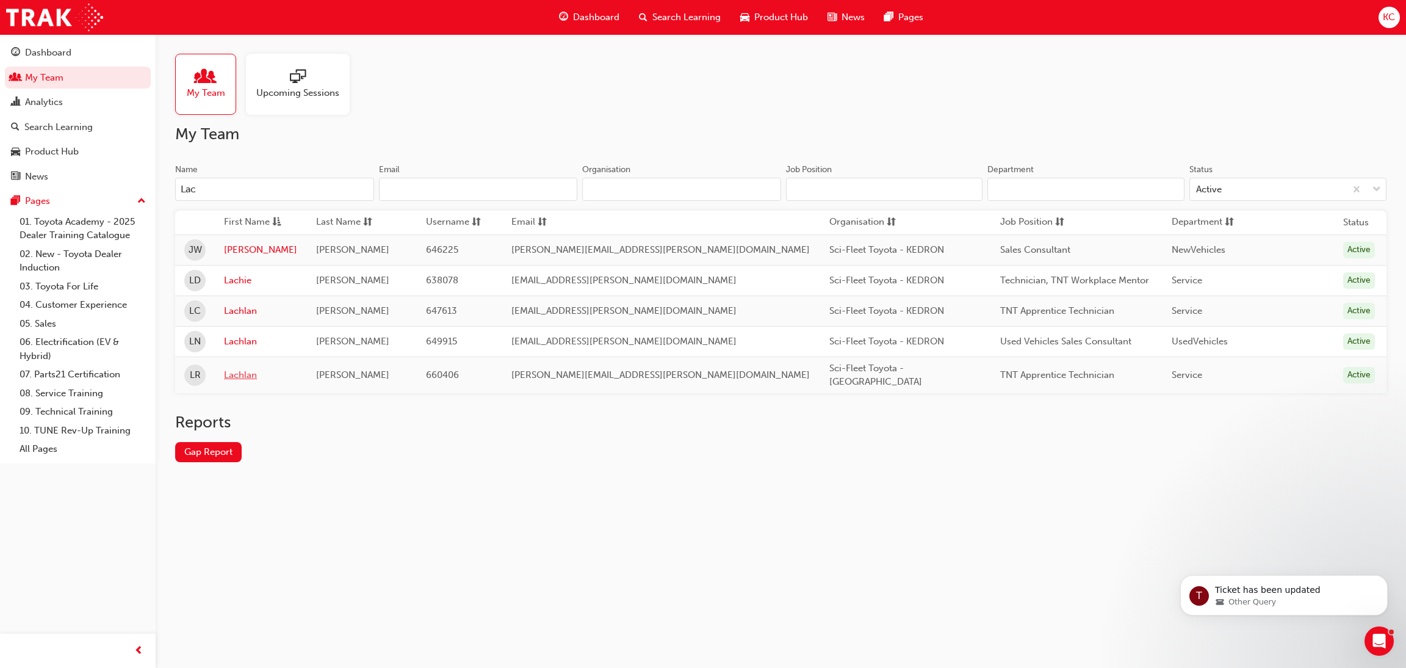
type input "Lac"
click at [248, 375] on link "Lachlan" at bounding box center [260, 375] width 73 height 14
